Goal: Book appointment/travel/reservation

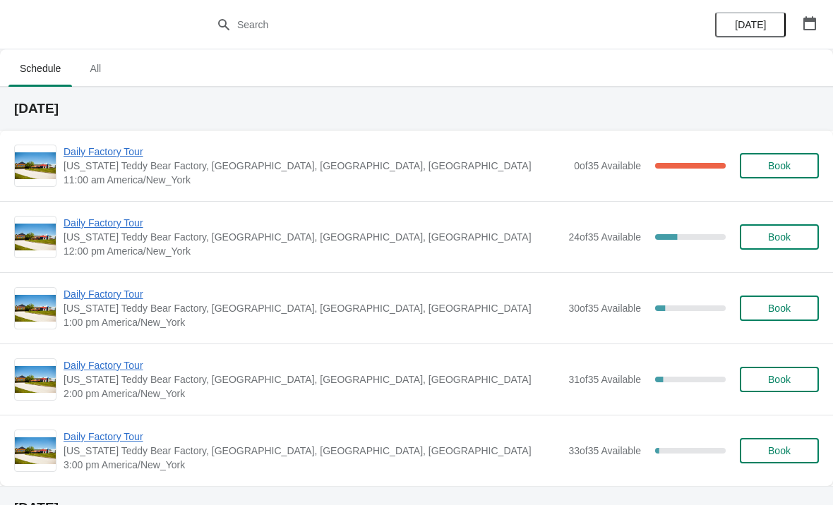
click at [117, 147] on span "Daily Factory Tour" at bounding box center [314, 152] width 503 height 14
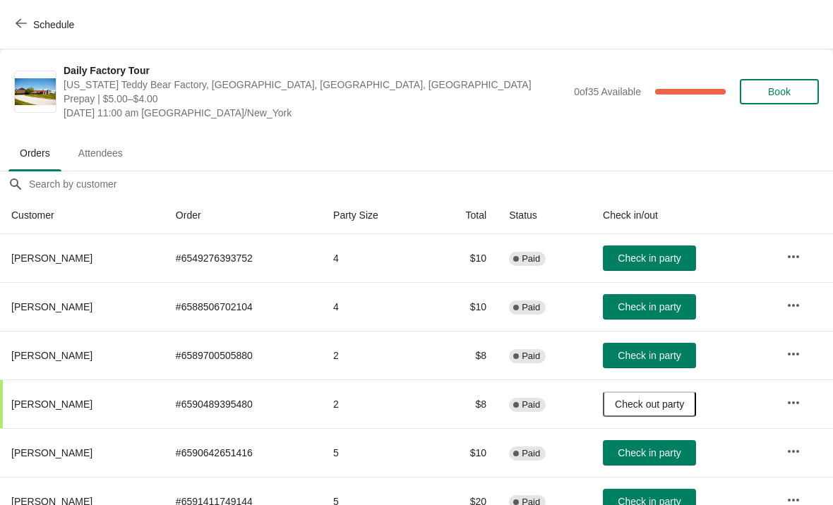
click at [663, 355] on span "Check in party" at bounding box center [648, 355] width 63 height 11
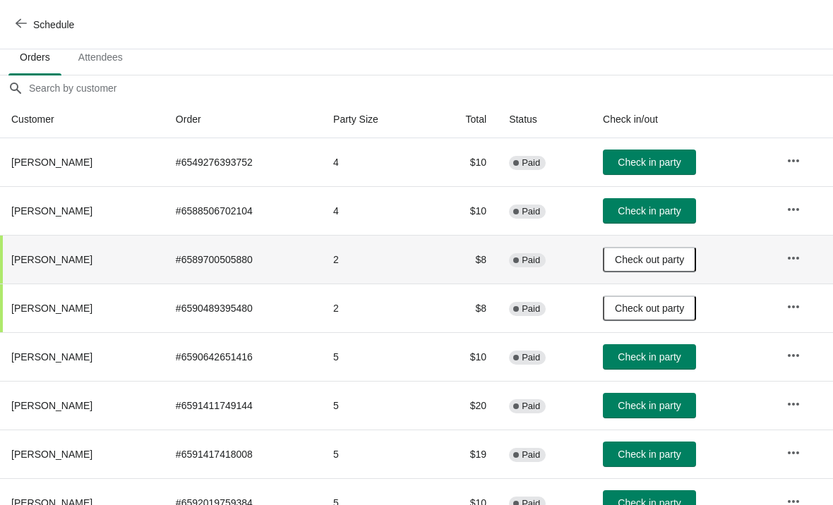
scroll to position [97, 0]
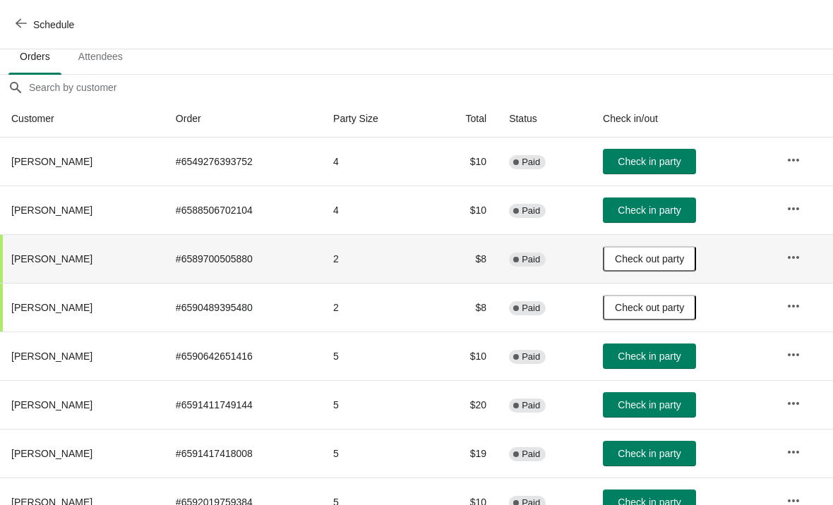
click at [666, 411] on span "Check in party" at bounding box center [648, 404] width 63 height 11
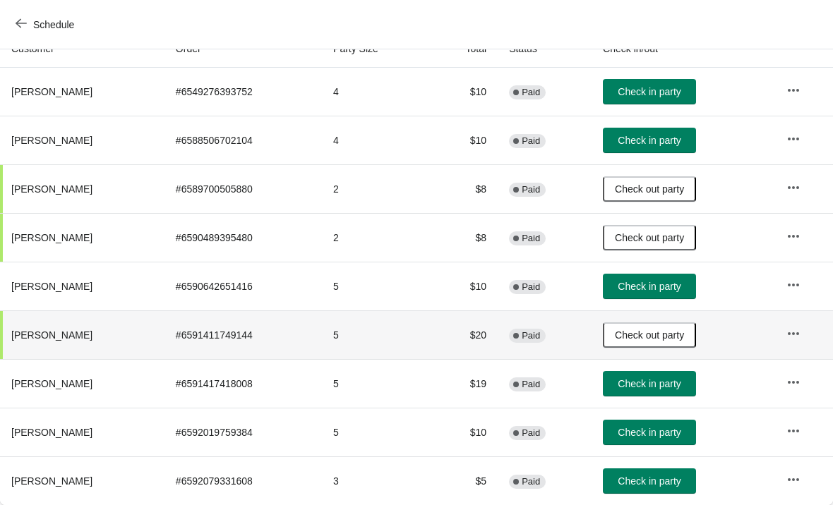
scroll to position [167, 0]
click at [680, 435] on span "Check in party" at bounding box center [648, 432] width 63 height 11
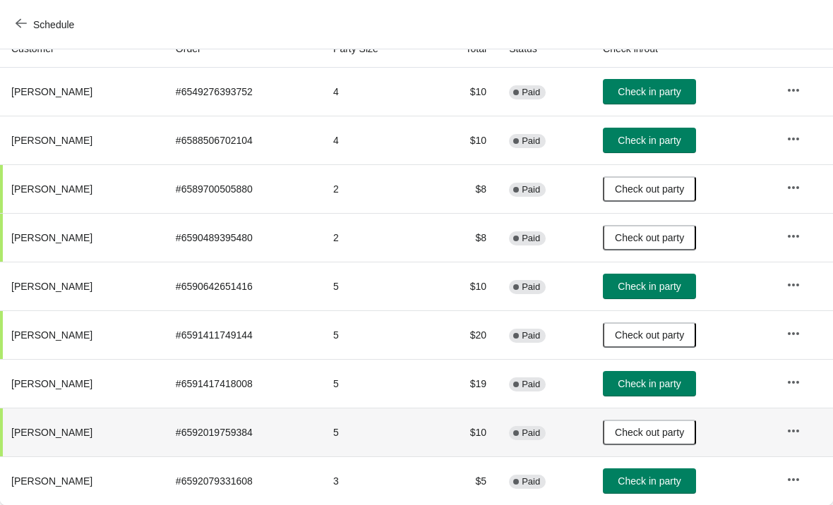
click at [664, 148] on button "Check in party" at bounding box center [649, 140] width 93 height 25
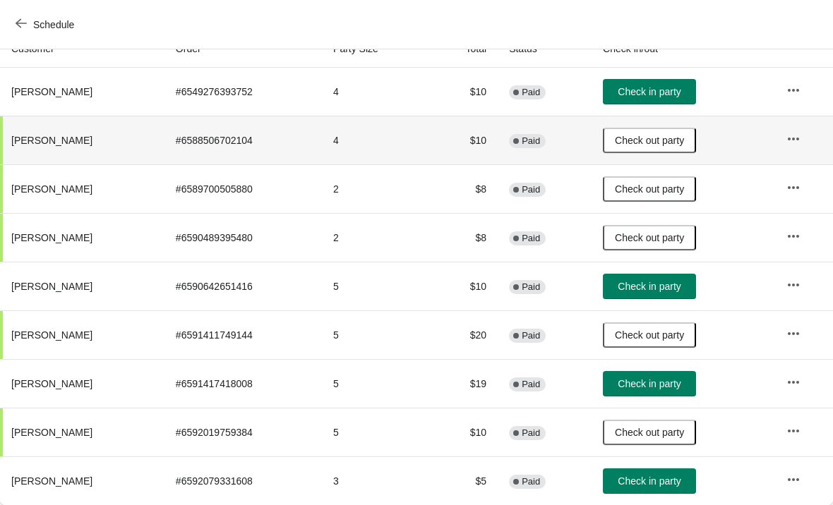
click at [680, 387] on span "Check in party" at bounding box center [648, 383] width 63 height 11
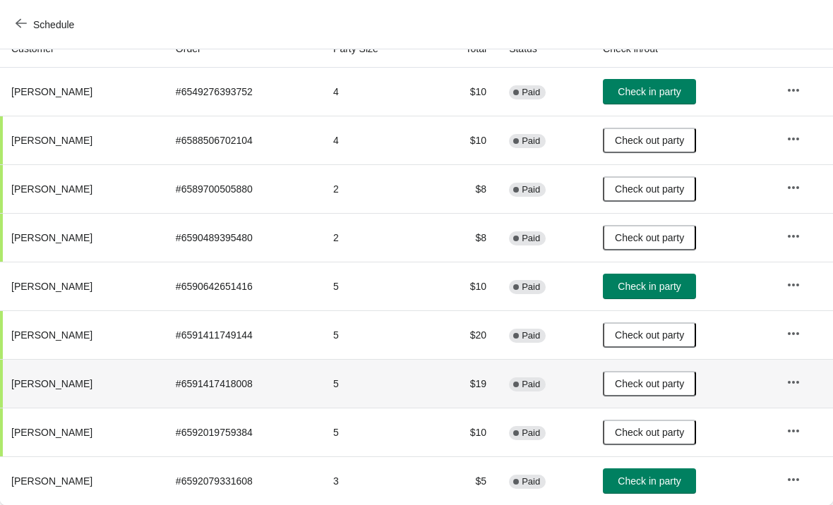
click at [680, 92] on span "Check in party" at bounding box center [648, 91] width 63 height 11
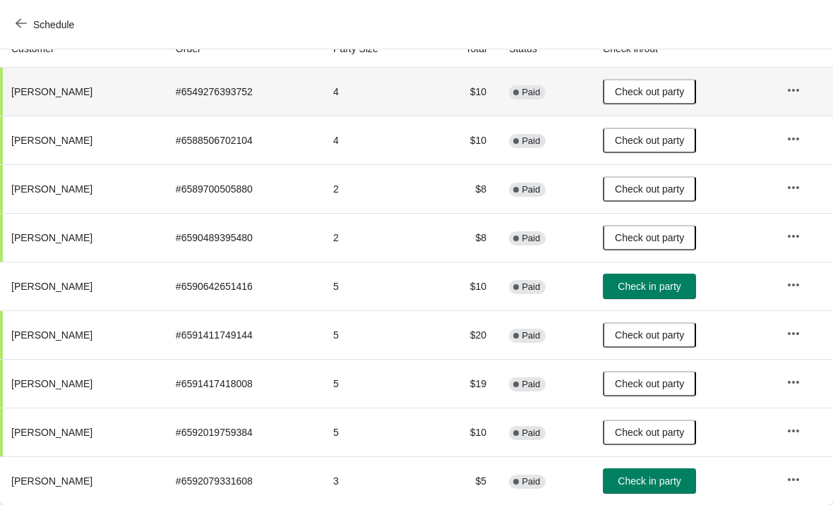
click at [676, 476] on span "Check in party" at bounding box center [648, 481] width 63 height 11
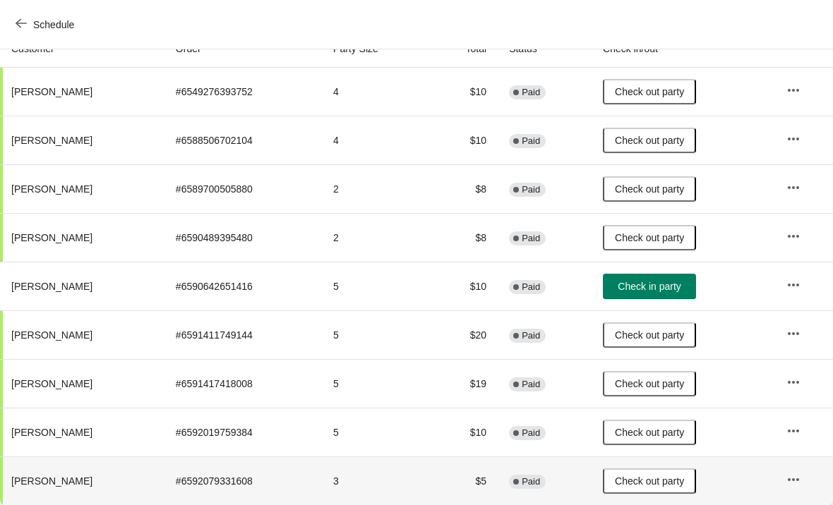
scroll to position [97, 6]
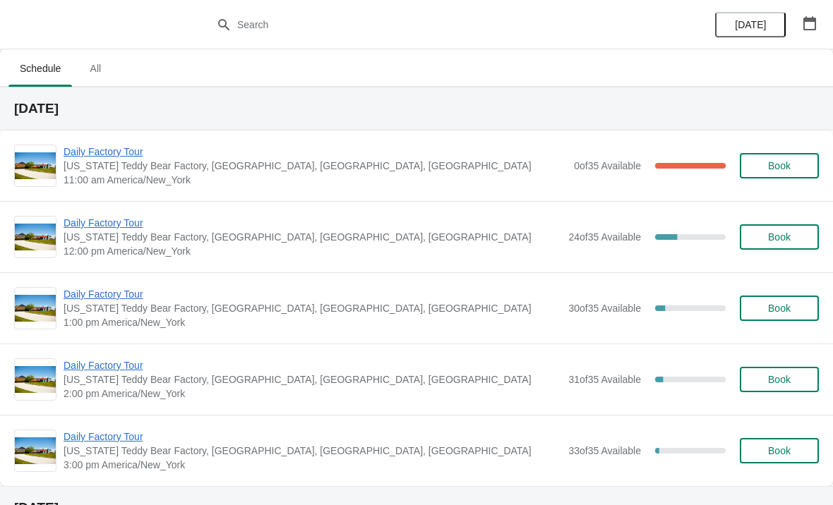
click at [93, 152] on span "Daily Factory Tour" at bounding box center [314, 152] width 503 height 14
click at [131, 229] on span "Daily Factory Tour" at bounding box center [311, 223] width 497 height 14
click at [150, 152] on span "Daily Factory Tour" at bounding box center [314, 152] width 503 height 14
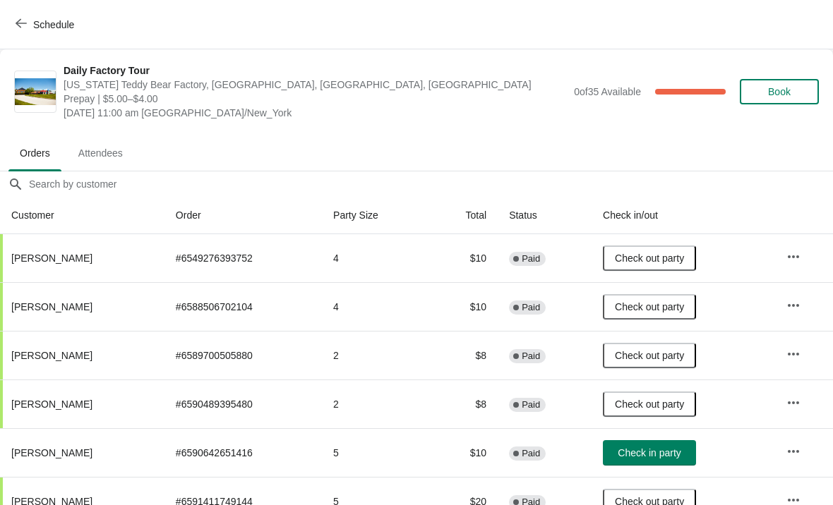
click at [670, 447] on span "Check in party" at bounding box center [648, 452] width 63 height 11
click at [26, 33] on button "Schedule" at bounding box center [46, 24] width 78 height 25
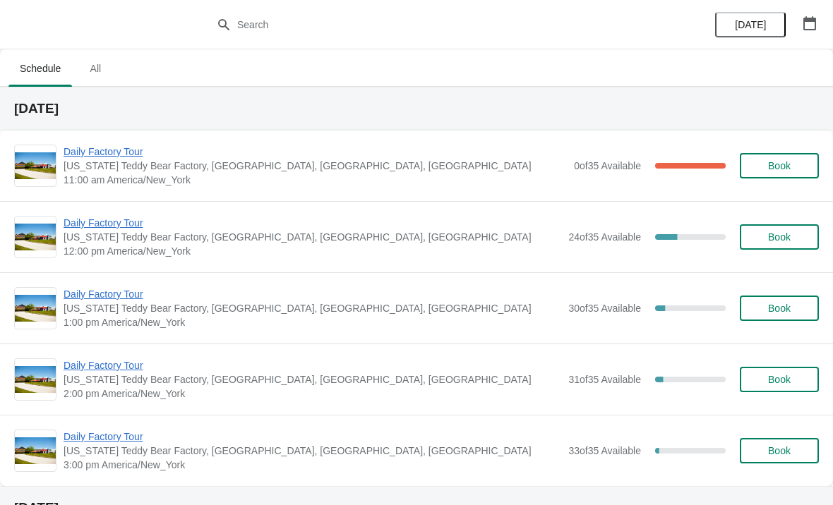
click at [119, 229] on span "Daily Factory Tour" at bounding box center [311, 223] width 497 height 14
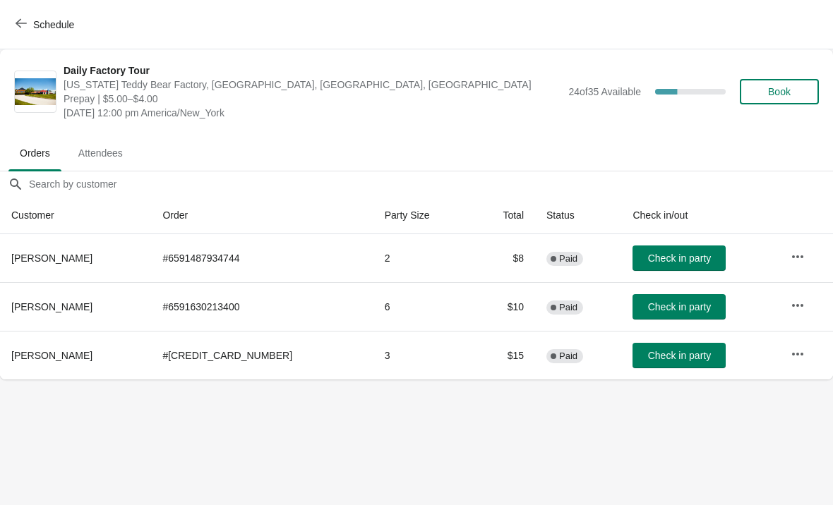
click at [646, 363] on button "Check in party" at bounding box center [678, 355] width 93 height 25
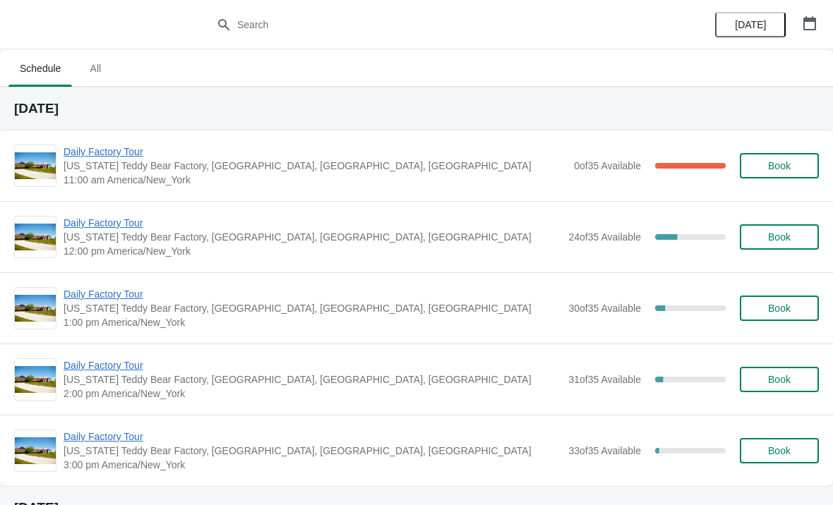
click at [156, 219] on span "Daily Factory Tour" at bounding box center [311, 223] width 497 height 14
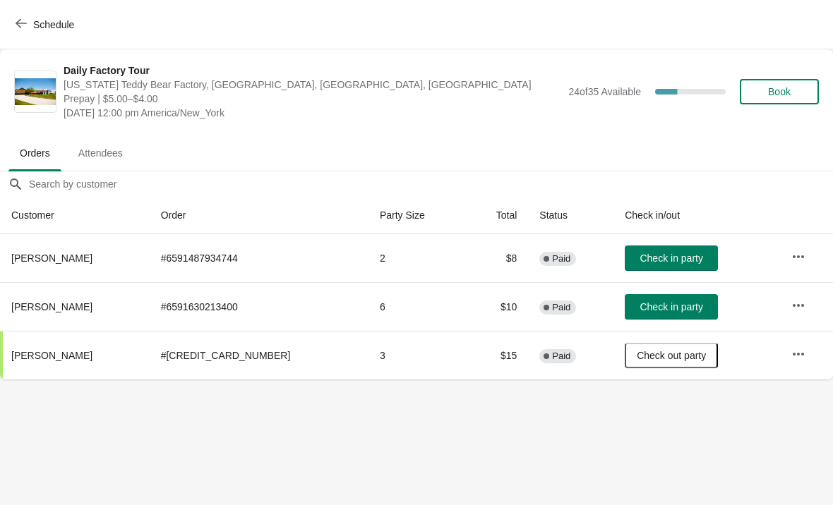
click at [654, 265] on button "Check in party" at bounding box center [670, 258] width 93 height 25
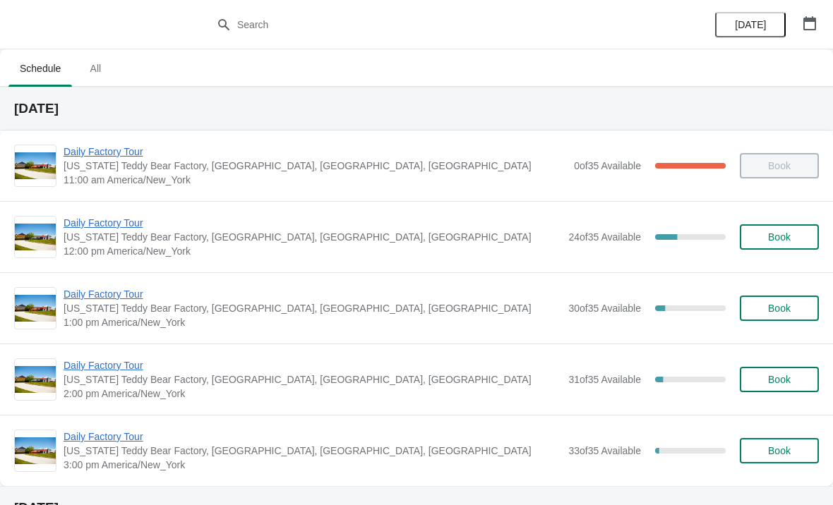
click at [99, 225] on span "Daily Factory Tour" at bounding box center [311, 223] width 497 height 14
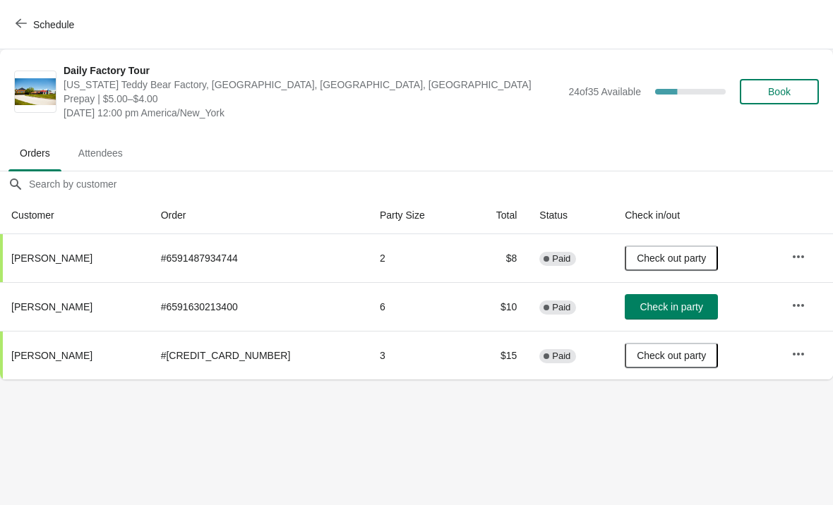
click at [28, 28] on span "Schedule" at bounding box center [46, 24] width 56 height 13
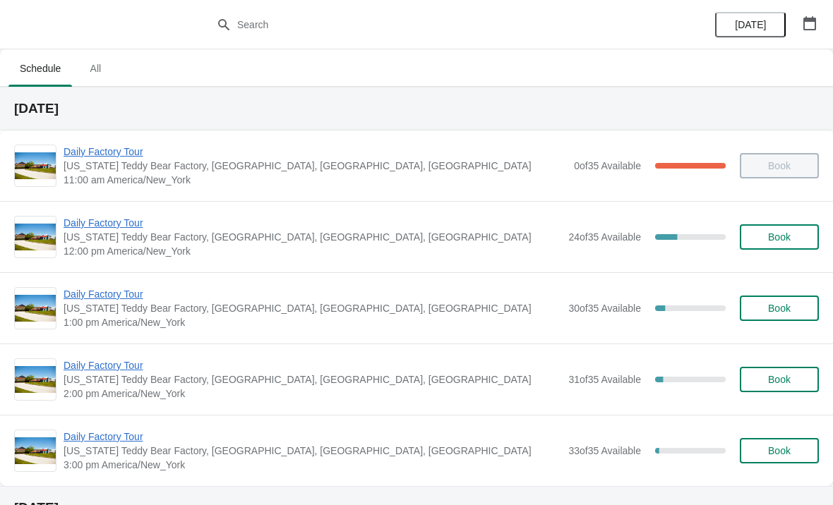
click at [92, 228] on span "Daily Factory Tour" at bounding box center [311, 223] width 497 height 14
click at [127, 217] on span "Daily Factory Tour" at bounding box center [311, 223] width 497 height 14
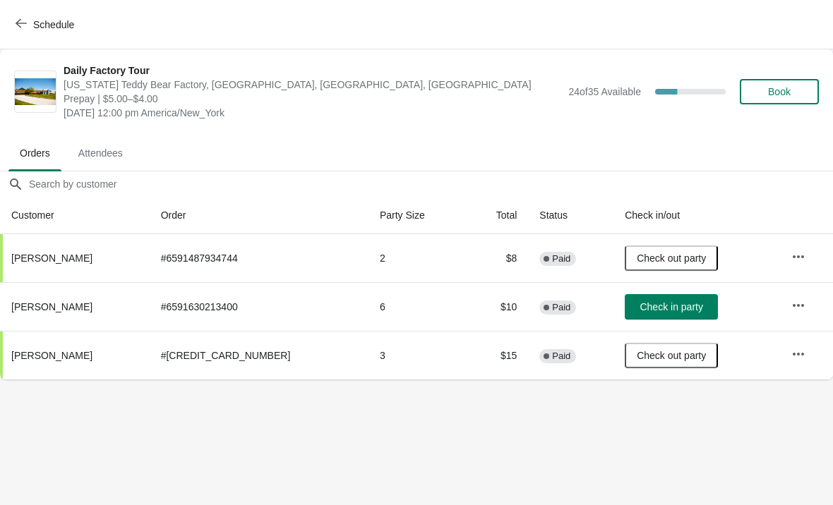
click at [639, 305] on span "Check in party" at bounding box center [670, 306] width 63 height 11
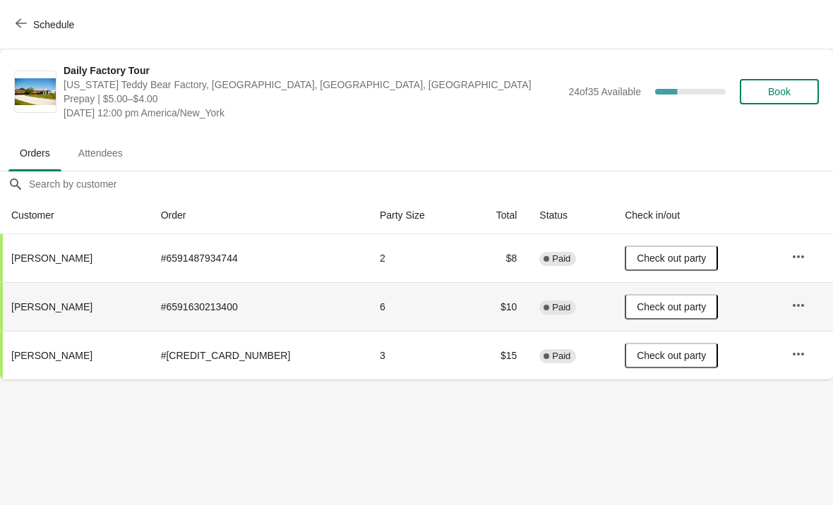
click at [20, 33] on button "Schedule" at bounding box center [46, 24] width 78 height 25
